Goal: Information Seeking & Learning: Learn about a topic

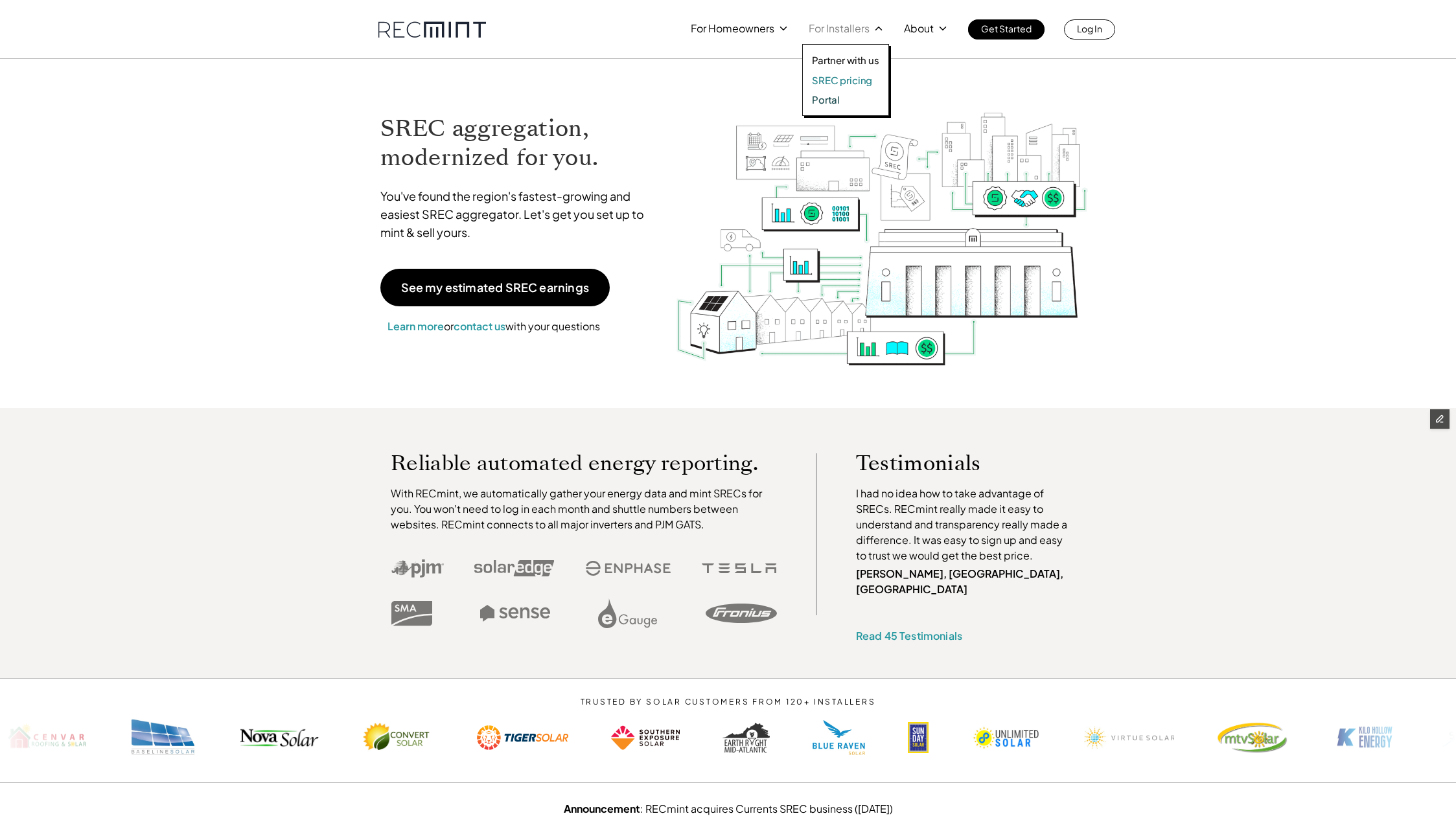
click at [841, 81] on p "SREC pricing" at bounding box center [842, 80] width 60 height 13
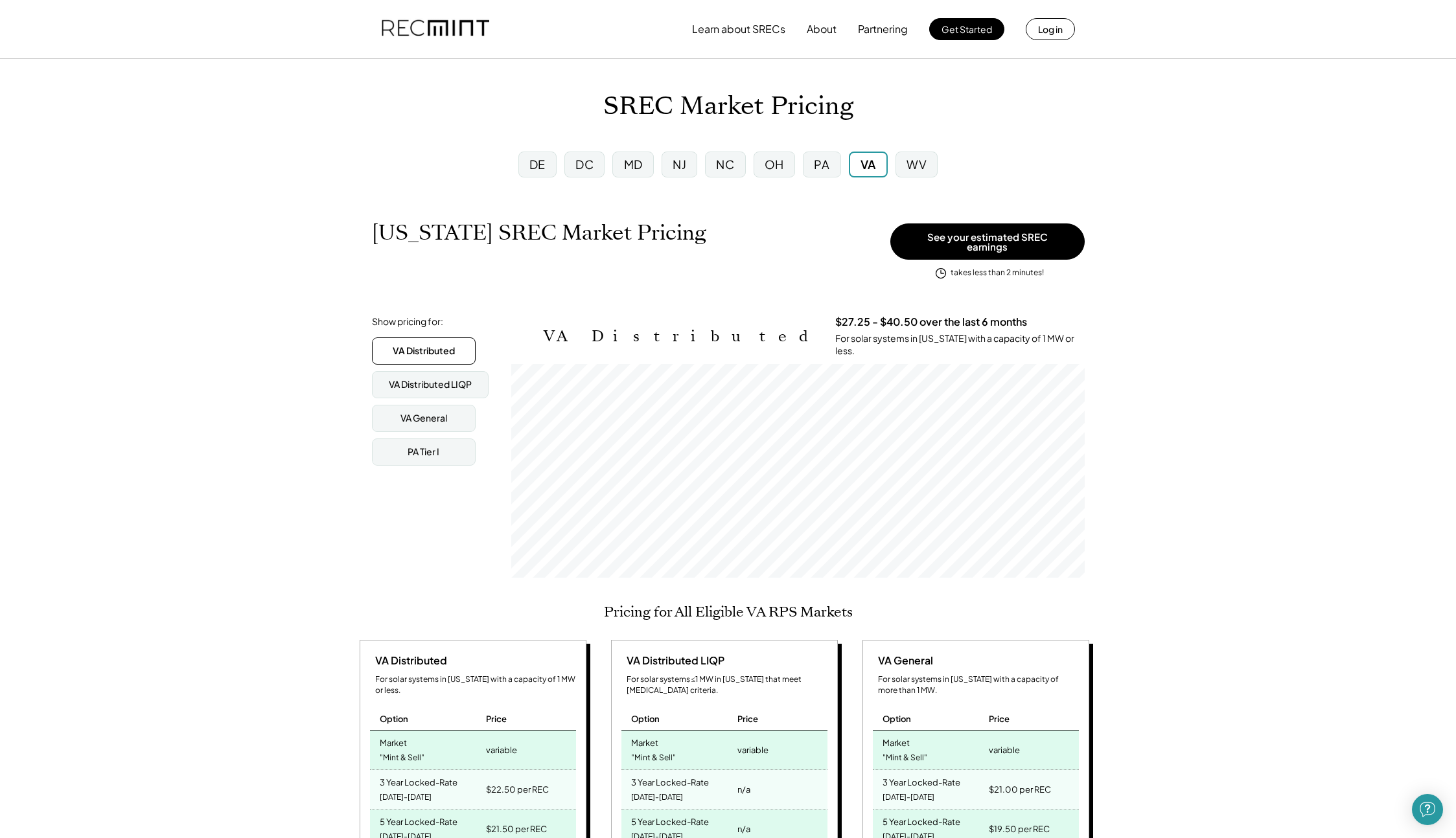
scroll to position [214, 574]
click at [823, 164] on div "PA" at bounding box center [821, 164] width 15 height 16
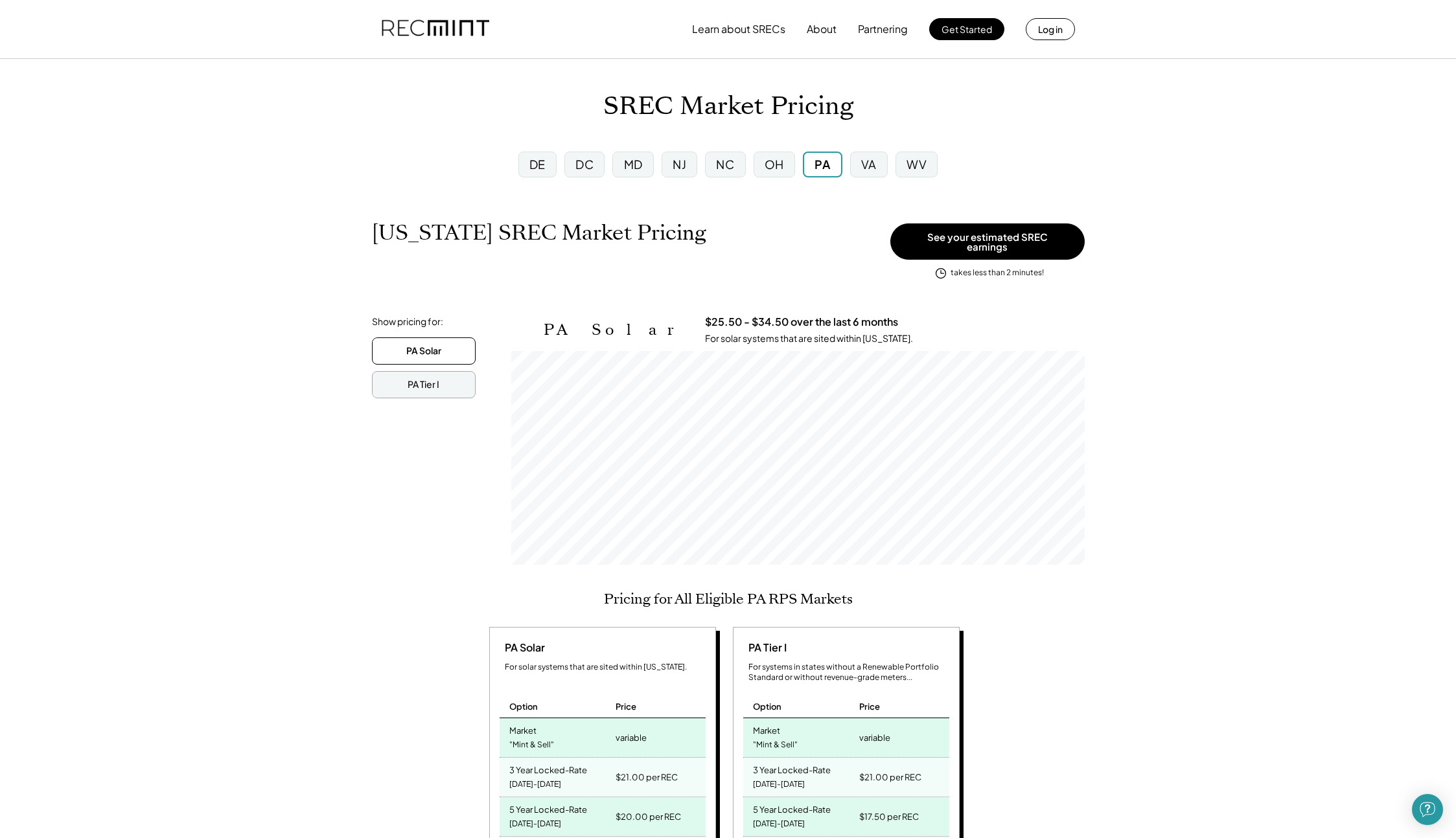
click at [412, 378] on div "PA Tier I" at bounding box center [423, 384] width 31 height 13
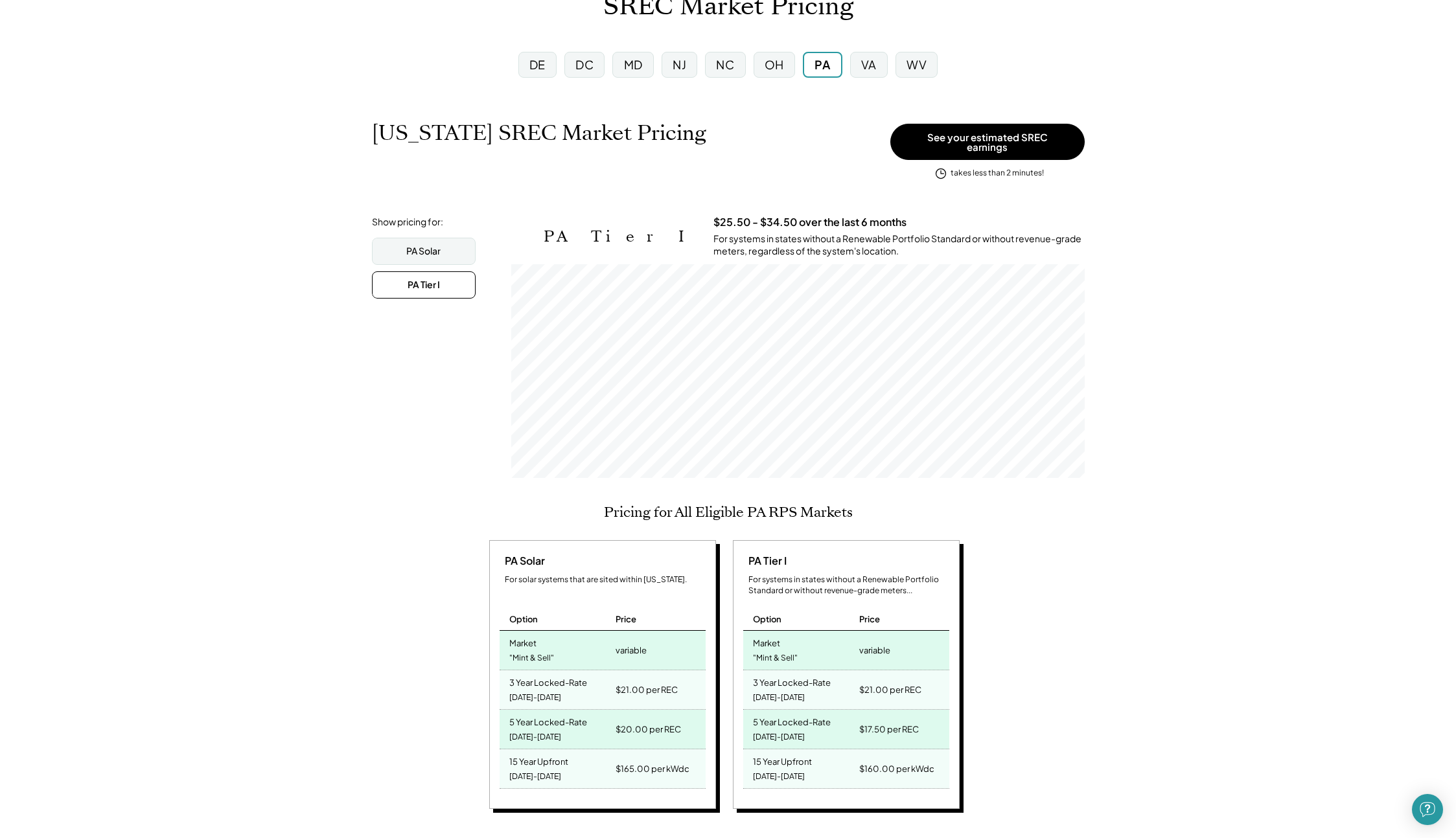
scroll to position [214, 574]
click at [775, 67] on div "OH" at bounding box center [774, 64] width 20 height 16
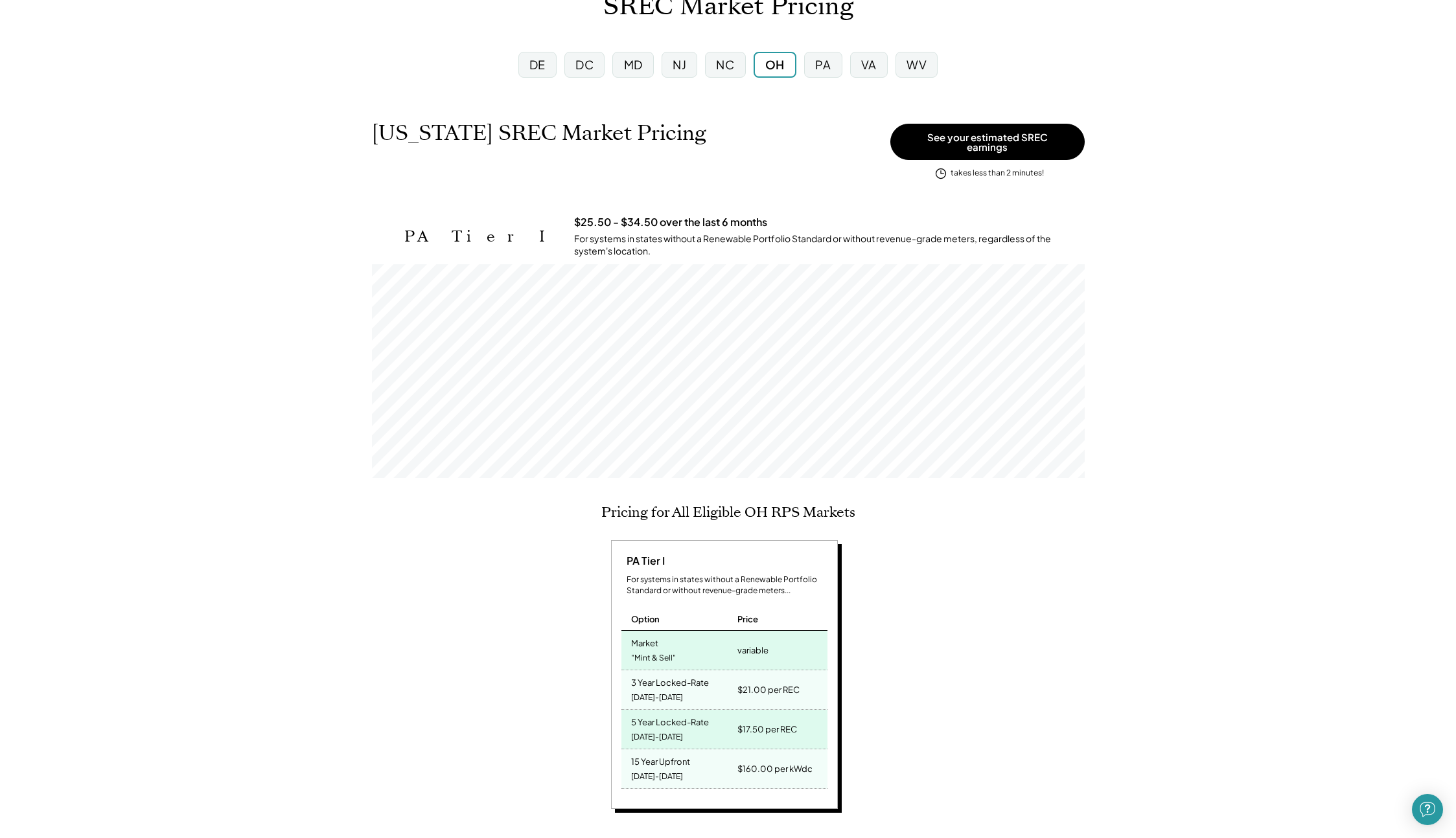
scroll to position [214, 713]
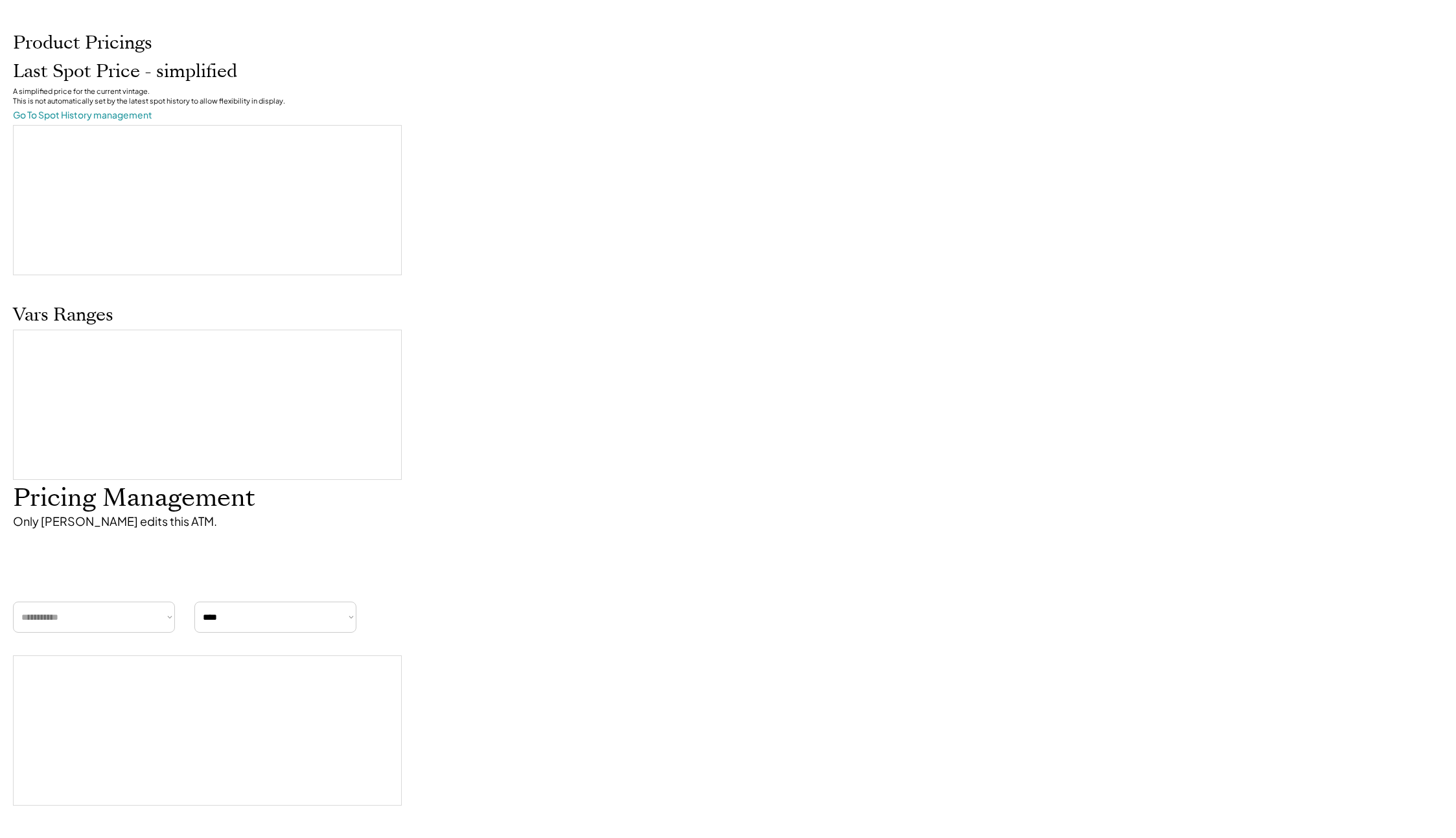
select select "****"
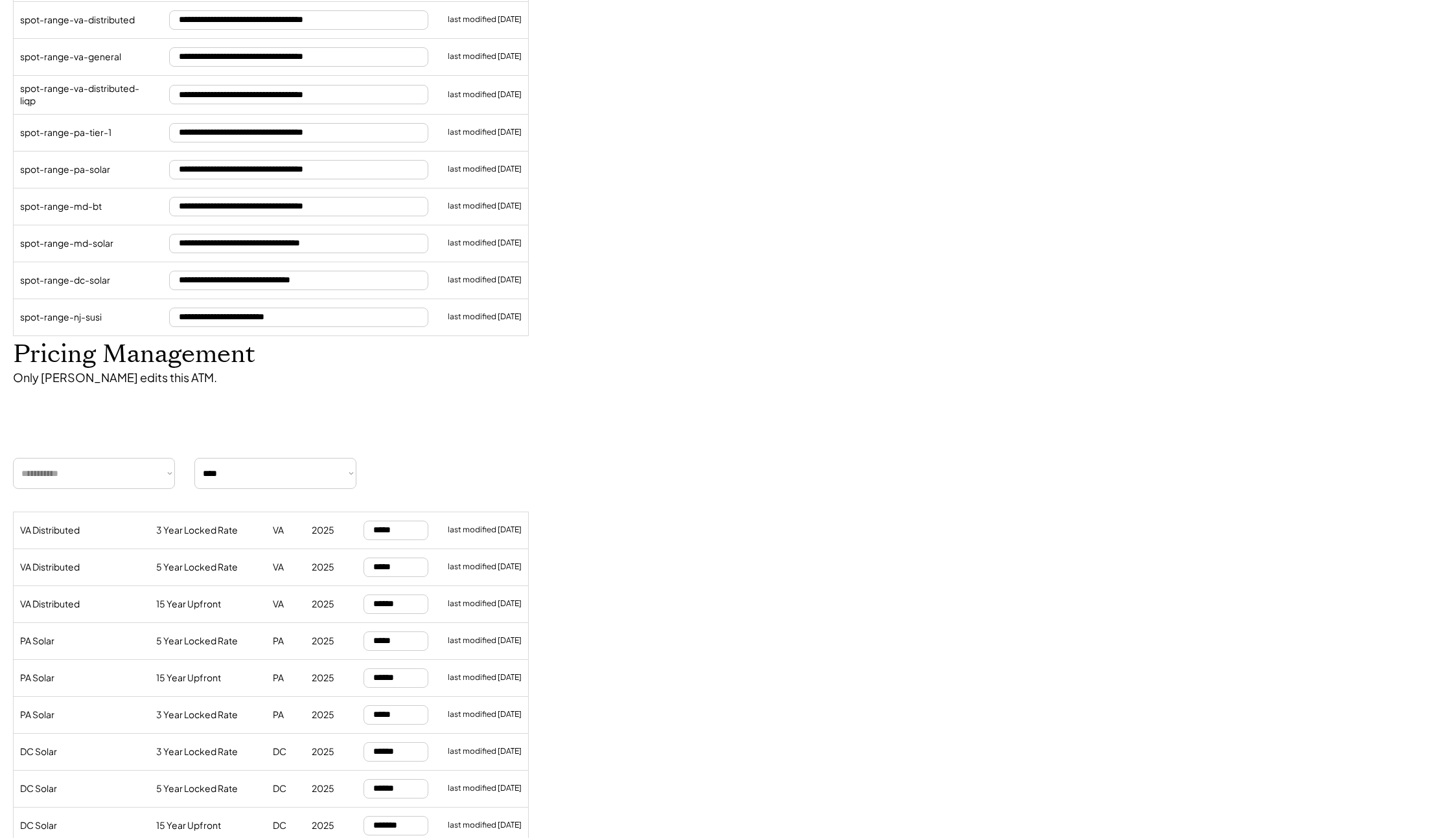
scroll to position [970, 0]
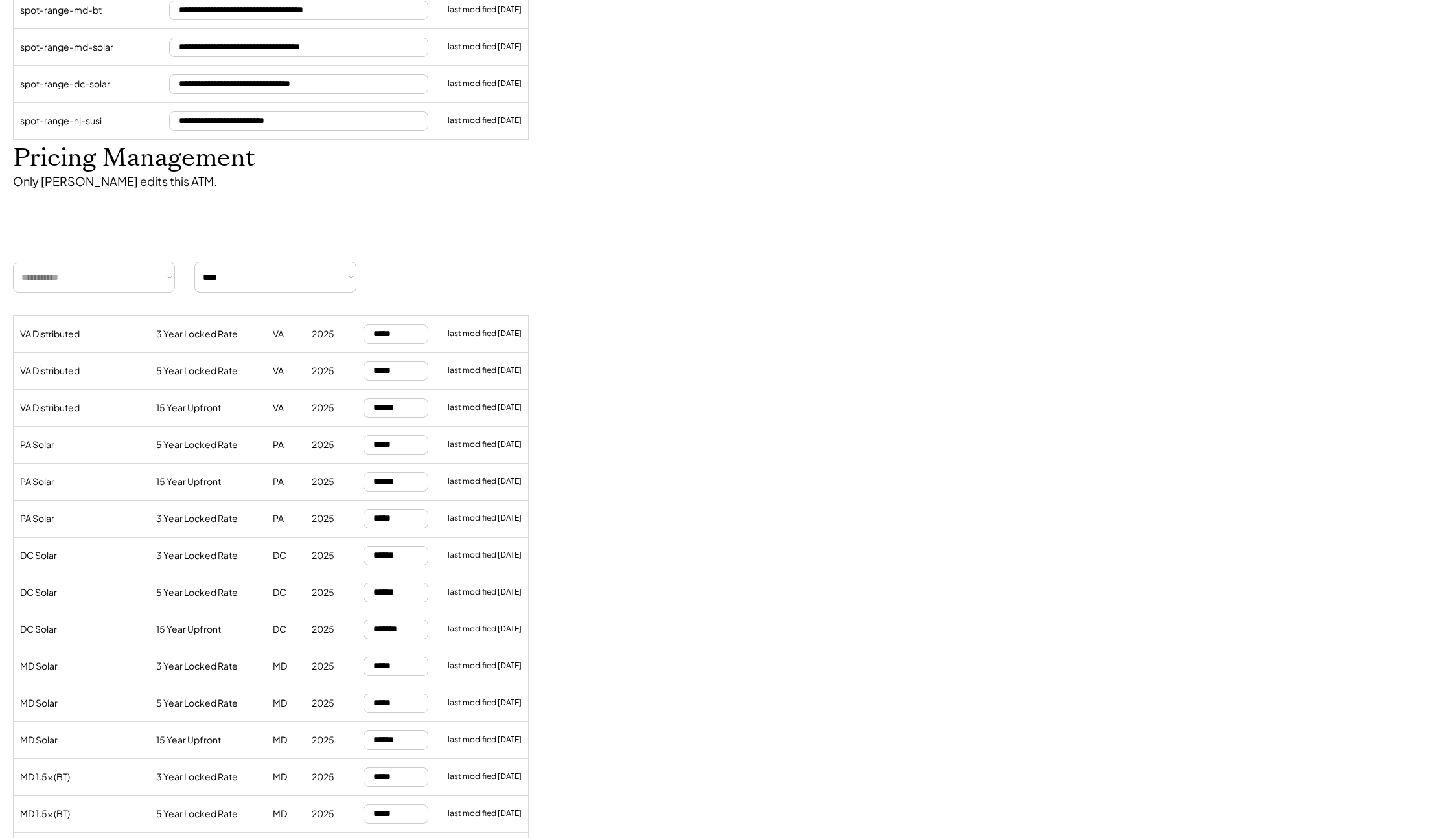
click at [404, 476] on input "input" at bounding box center [395, 482] width 64 height 20
drag, startPoint x: 408, startPoint y: 478, endPoint x: 343, endPoint y: 471, distance: 65.4
click at [343, 471] on div "PA Solar 15 Year Upfront PA 2025 last modified [DATE]" at bounding box center [271, 482] width 514 height 32
type input "******"
click at [697, 457] on div "Product Pricings Last Spot Price - simplified A simplified price for the curren…" at bounding box center [518, 91] width 1011 height 2058
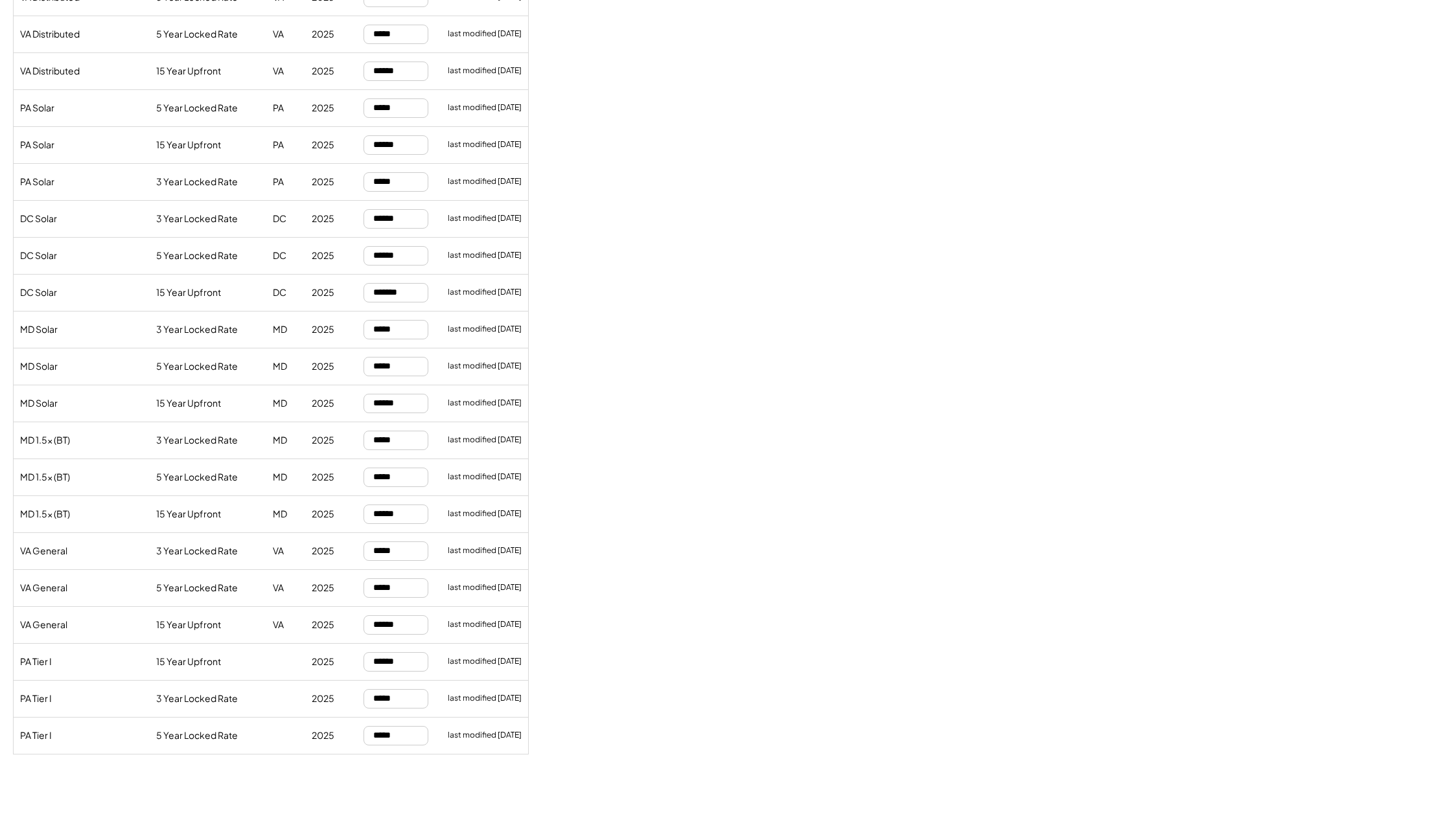
scroll to position [1316, 0]
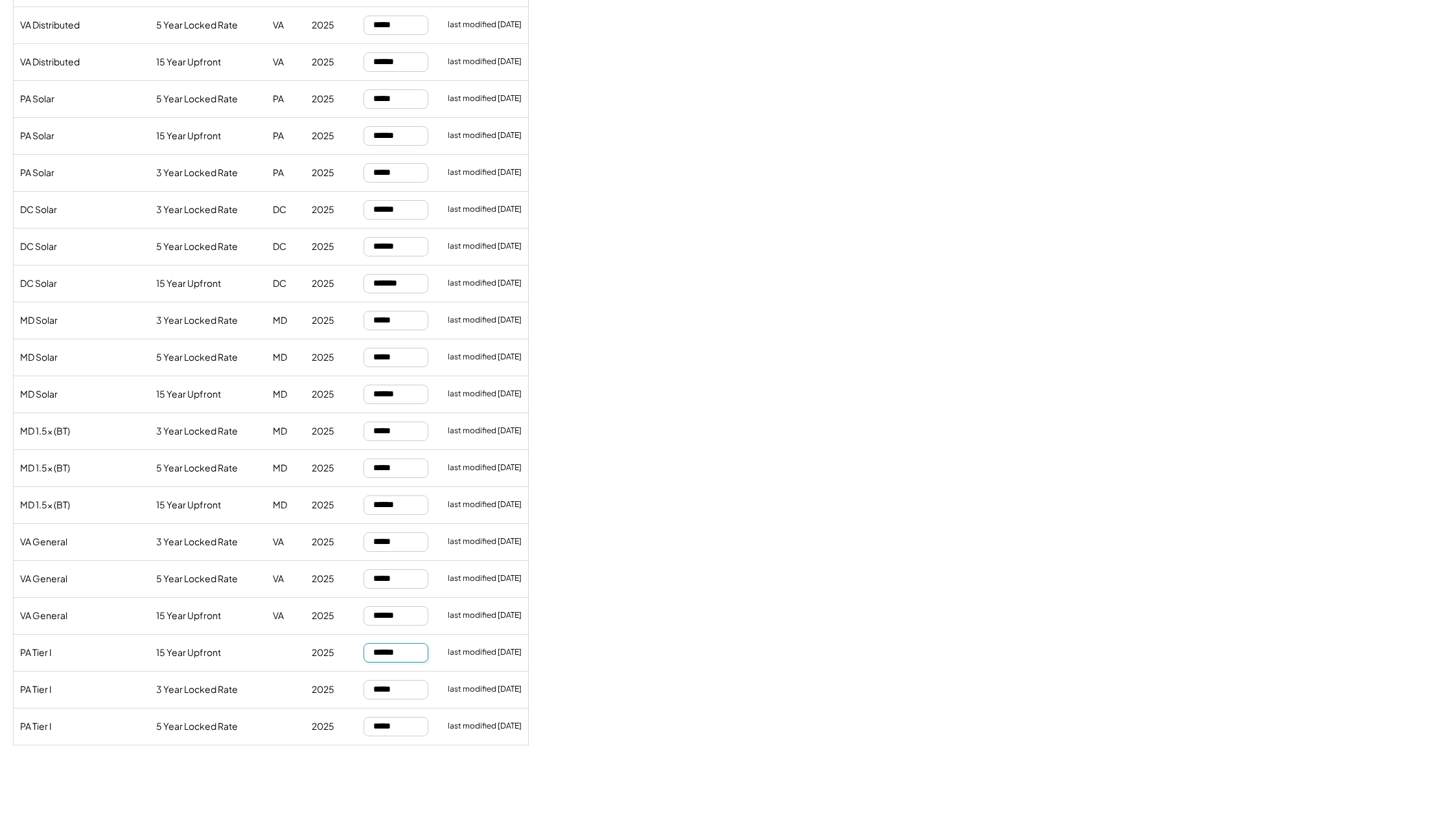
drag, startPoint x: 415, startPoint y: 651, endPoint x: 350, endPoint y: 644, distance: 65.4
click at [350, 644] on div "PA Tier I 15 Year Upfront 2025 last modified 9/03/25" at bounding box center [271, 653] width 514 height 32
type input "******"
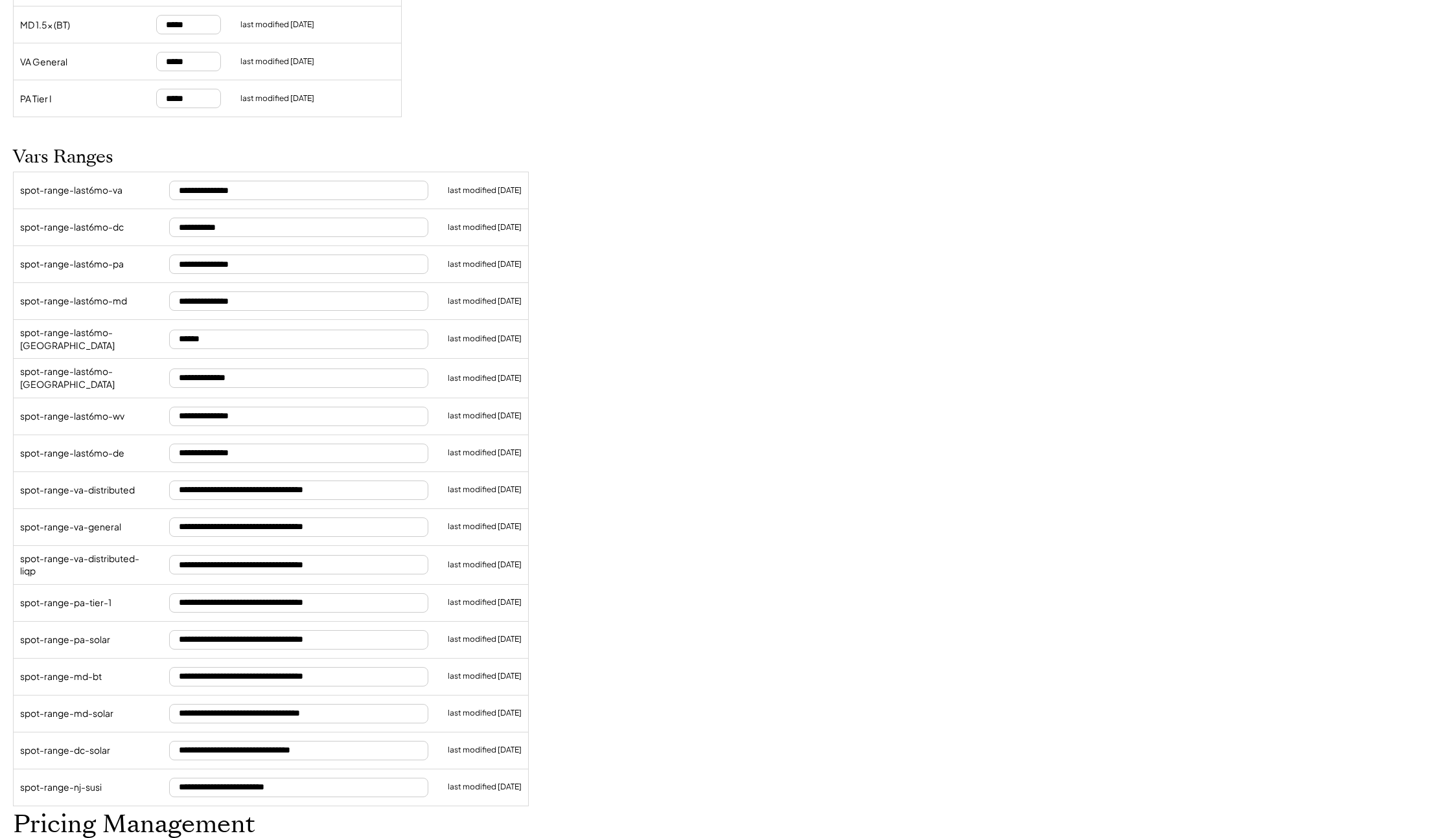
scroll to position [0, 0]
